Goal: Task Accomplishment & Management: Manage account settings

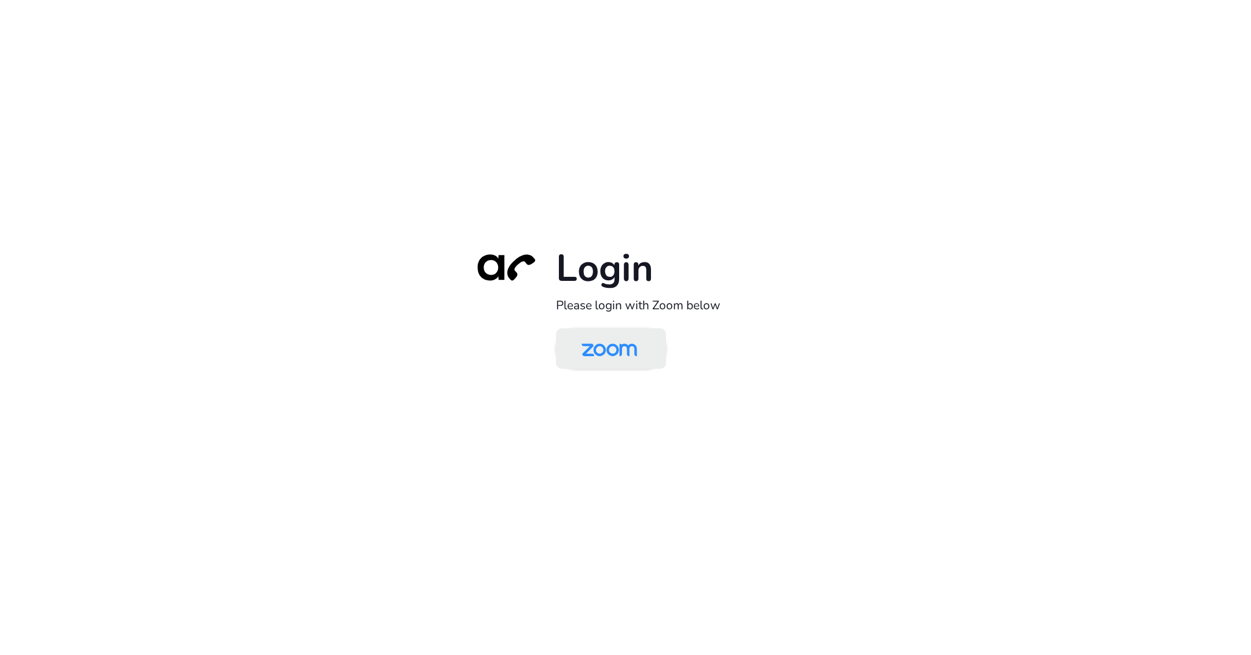
click at [614, 356] on img at bounding box center [609, 350] width 80 height 38
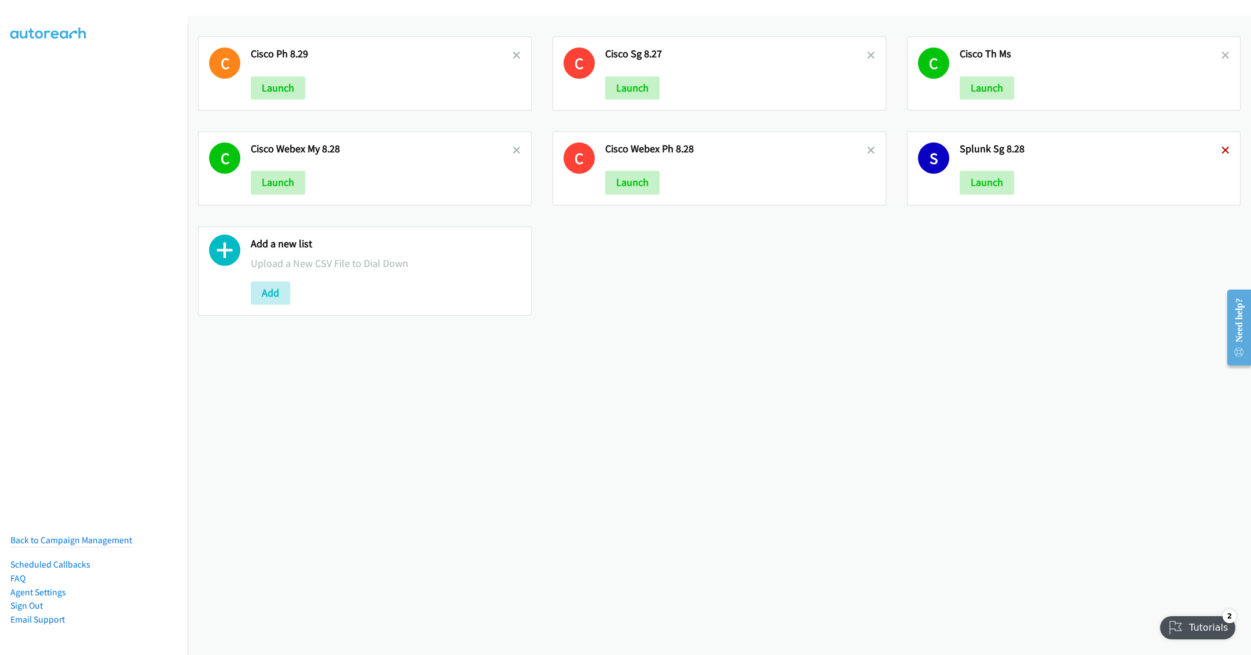
click at [1221, 151] on icon at bounding box center [1225, 151] width 8 height 8
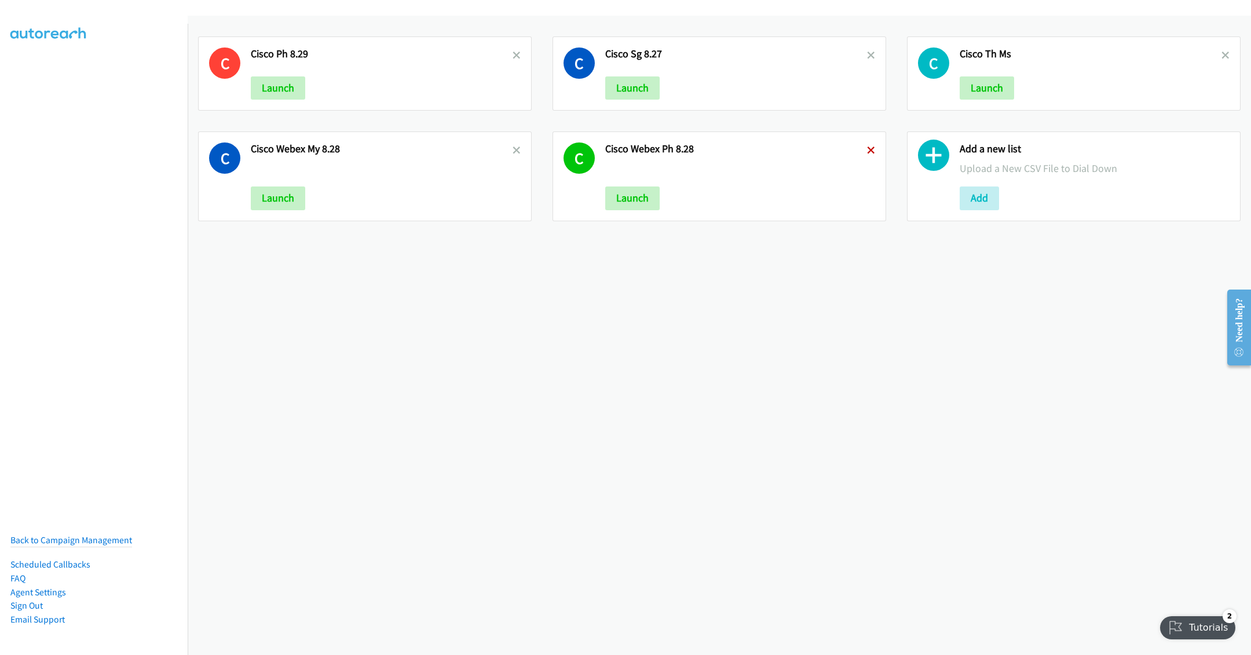
click at [867, 148] on icon at bounding box center [871, 151] width 8 height 8
